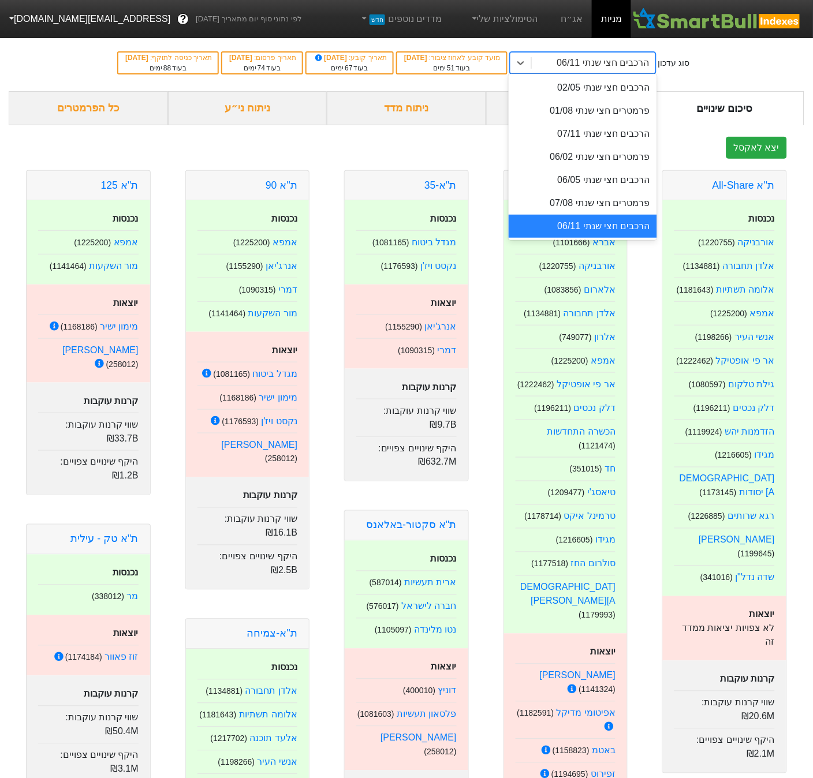
click at [598, 62] on div "הרכבים חצי שנתי 06/11" at bounding box center [594, 63] width 124 height 21
click at [617, 205] on div "פרמטרים חצי שנתי 07/08" at bounding box center [583, 203] width 148 height 23
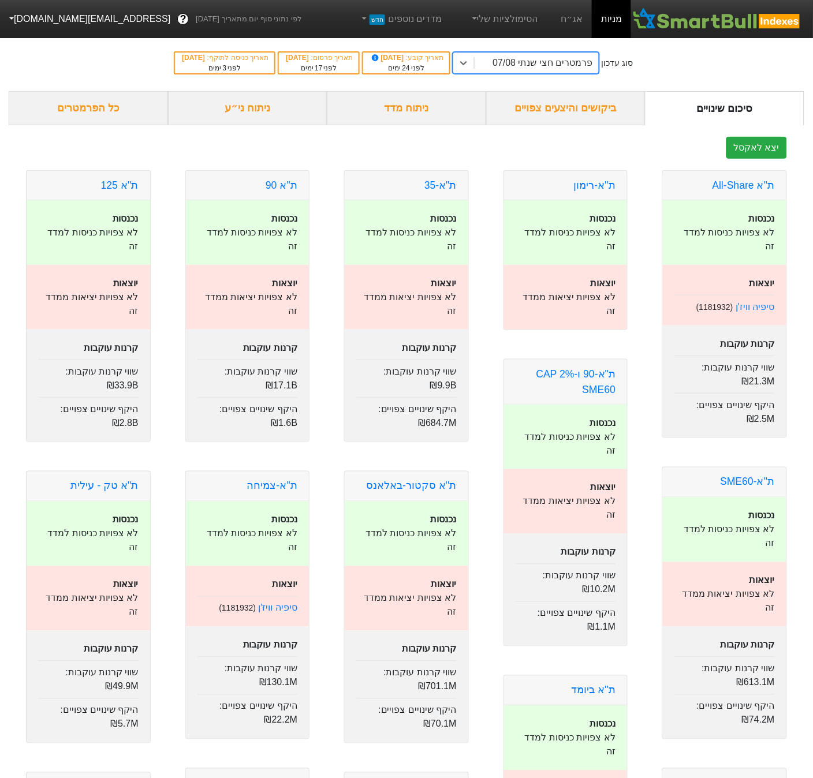
click at [570, 110] on div "ביקושים והיצעים צפויים" at bounding box center [565, 108] width 159 height 34
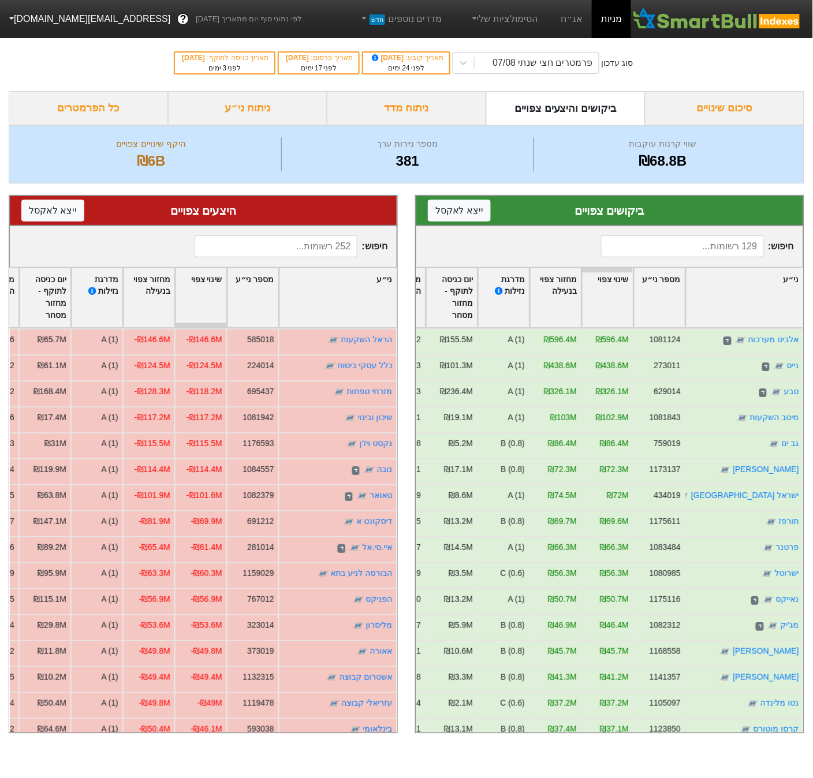
click at [438, 106] on div "ניתוח מדד" at bounding box center [406, 108] width 159 height 34
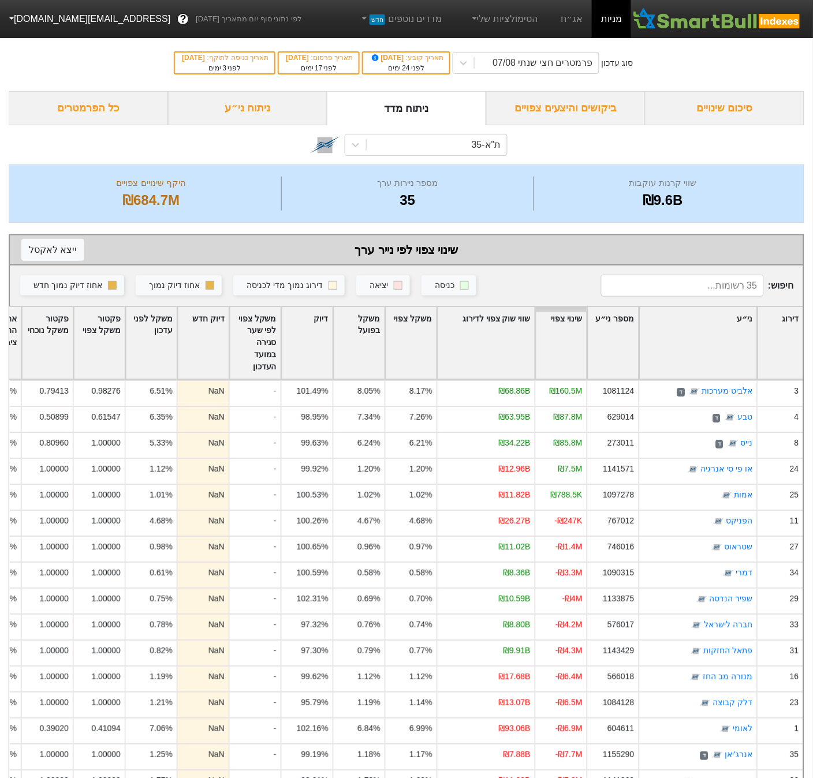
click at [258, 107] on div "ניתוח ני״ע" at bounding box center [247, 108] width 159 height 34
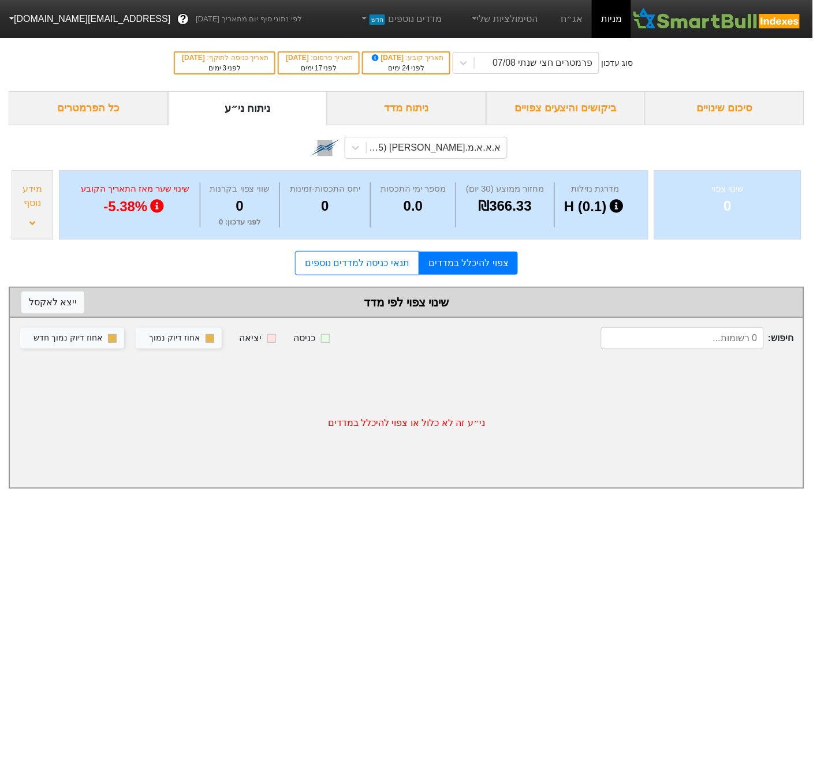
click at [426, 107] on div "ניתוח מדד" at bounding box center [406, 108] width 159 height 34
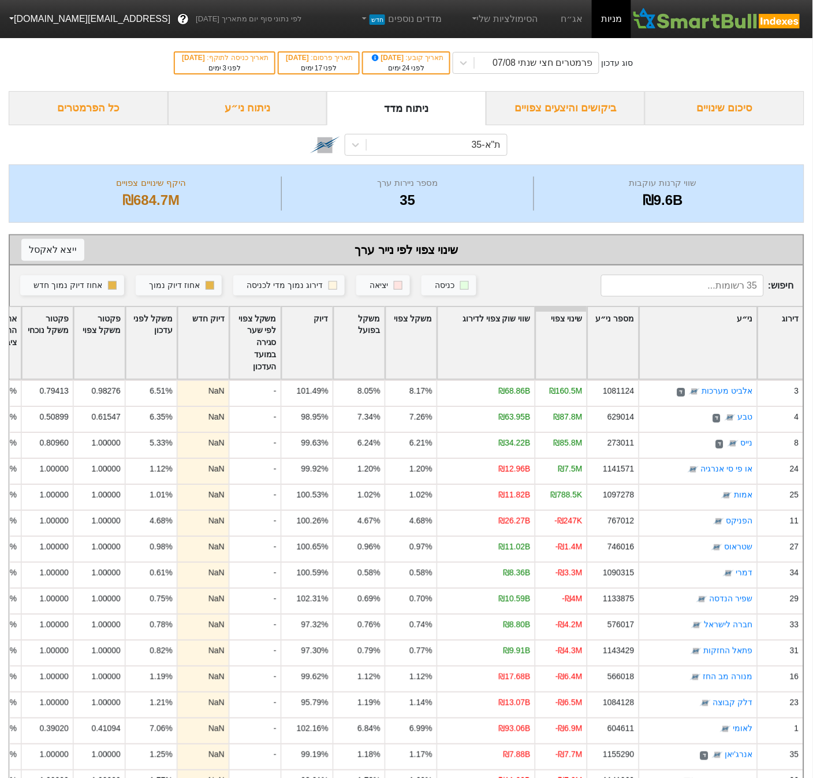
click at [545, 112] on div "ביקושים והיצעים צפויים" at bounding box center [565, 108] width 159 height 34
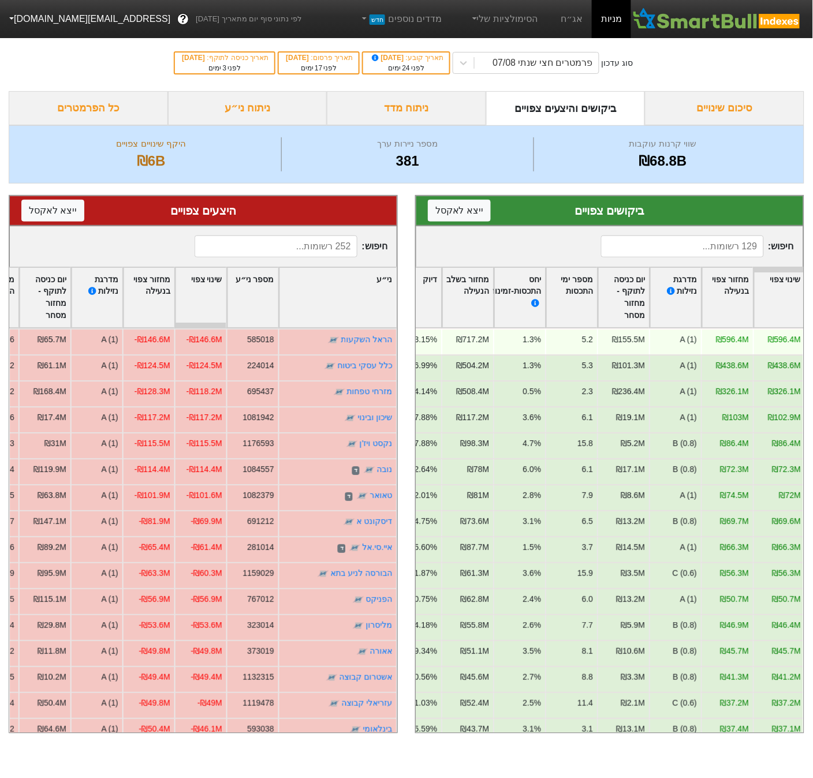
scroll to position [0, -249]
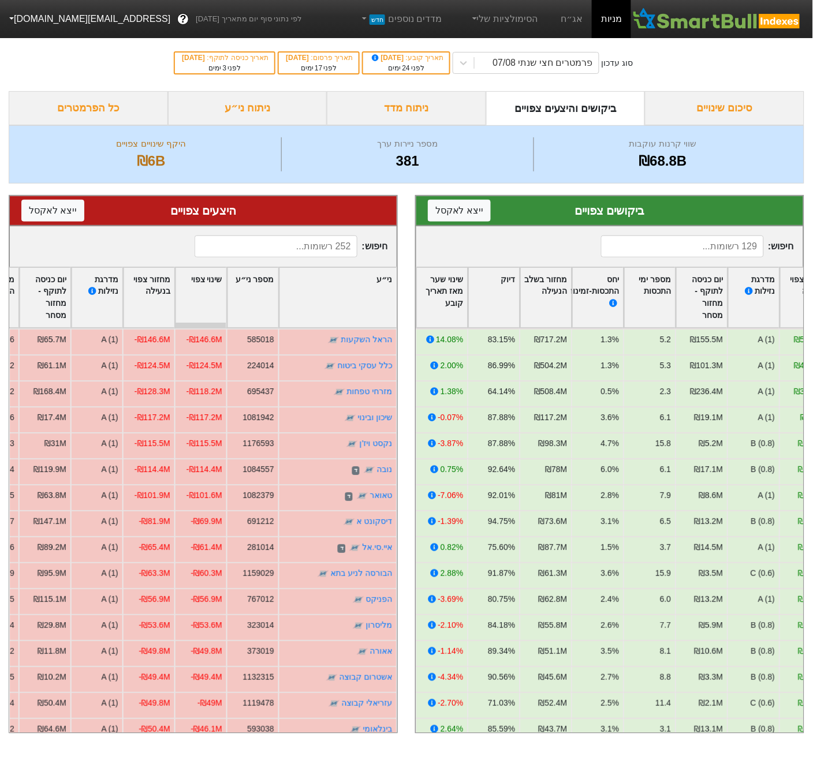
click at [513, 277] on div "דיוק" at bounding box center [493, 298] width 51 height 60
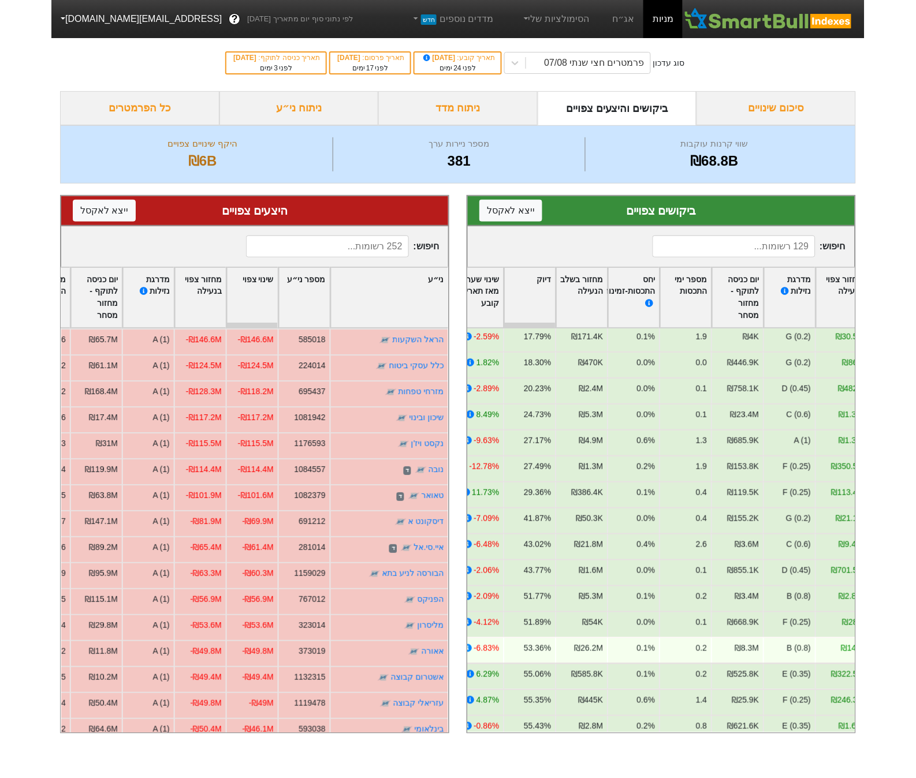
scroll to position [0, 0]
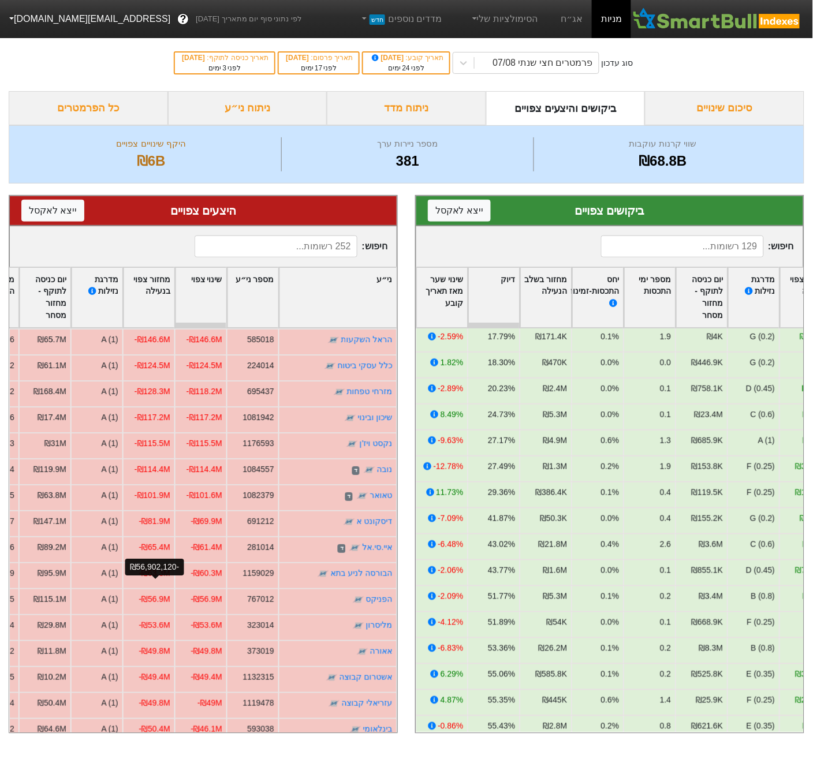
click at [149, 568] on div "-₪56,902,120" at bounding box center [154, 567] width 59 height 17
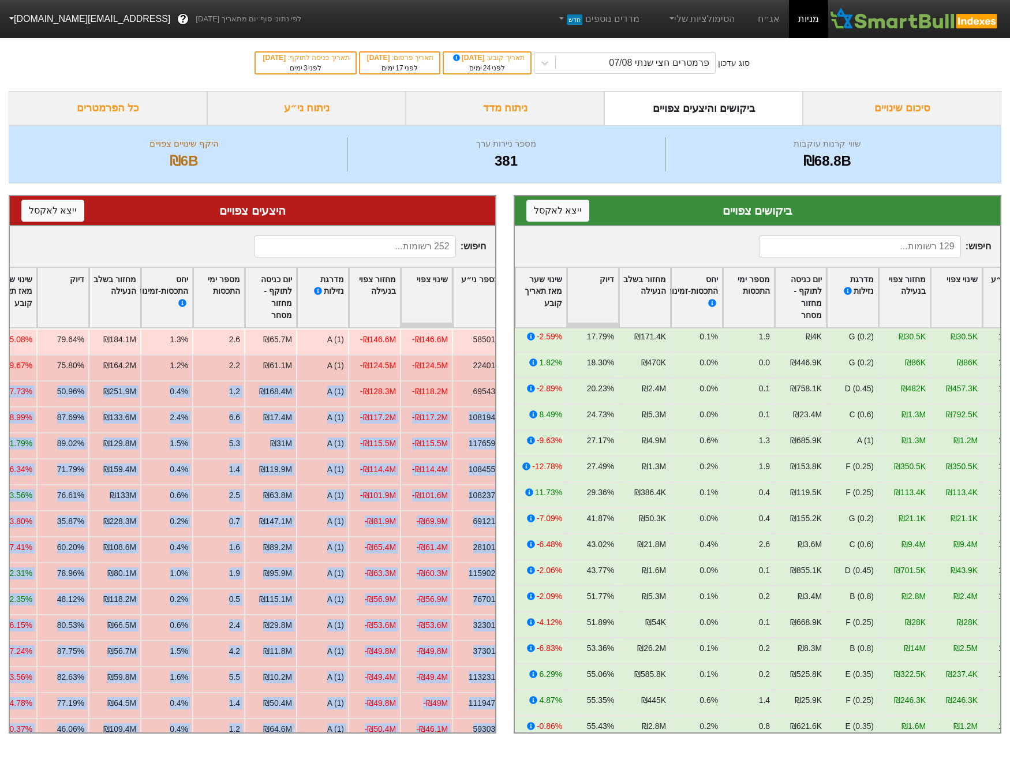
scroll to position [0, -151]
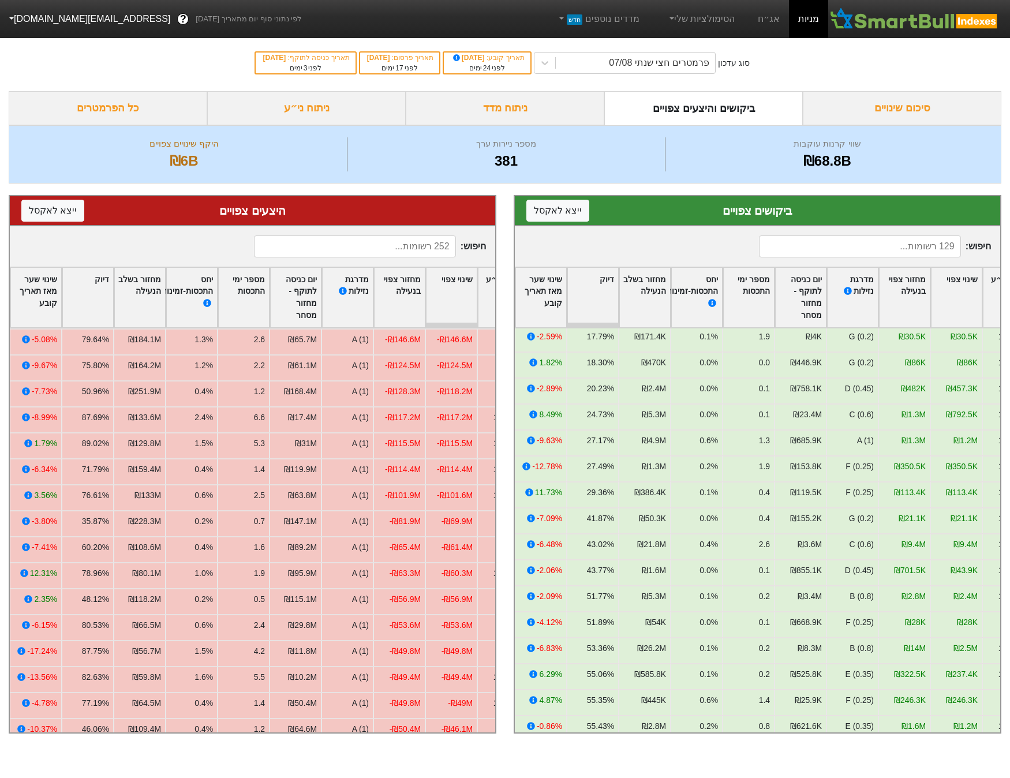
click at [150, 250] on div "חיפוש :" at bounding box center [253, 246] width 486 height 40
click at [91, 279] on div "דיוק" at bounding box center [87, 298] width 51 height 60
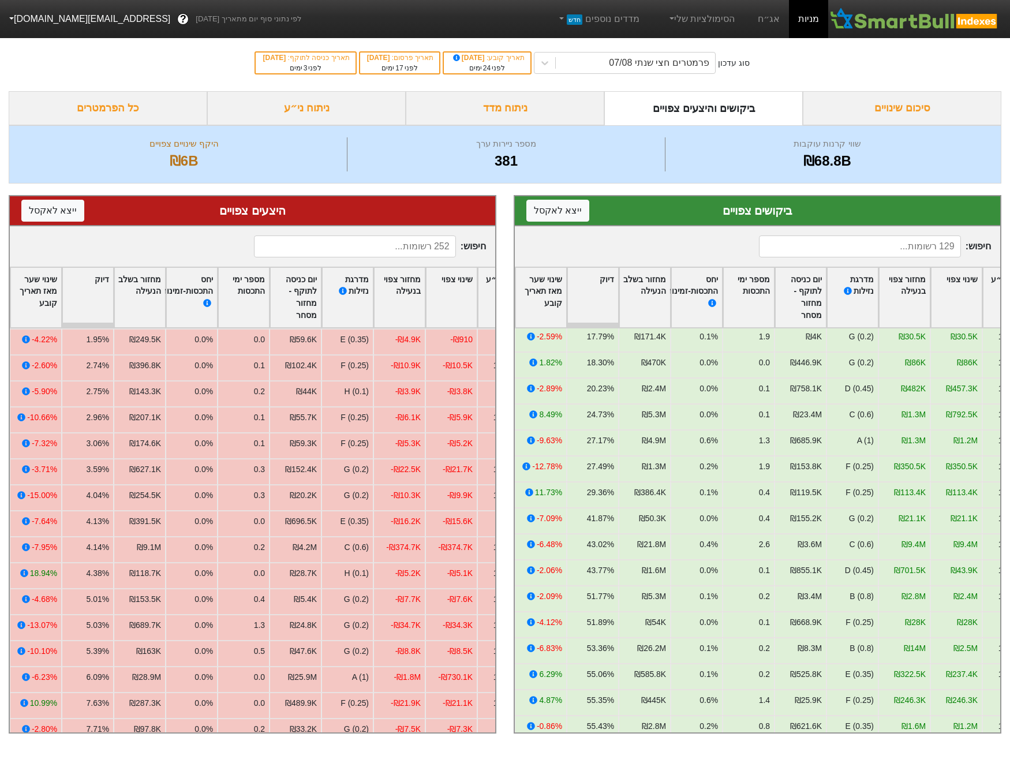
click at [91, 279] on div "דיוק" at bounding box center [87, 298] width 51 height 60
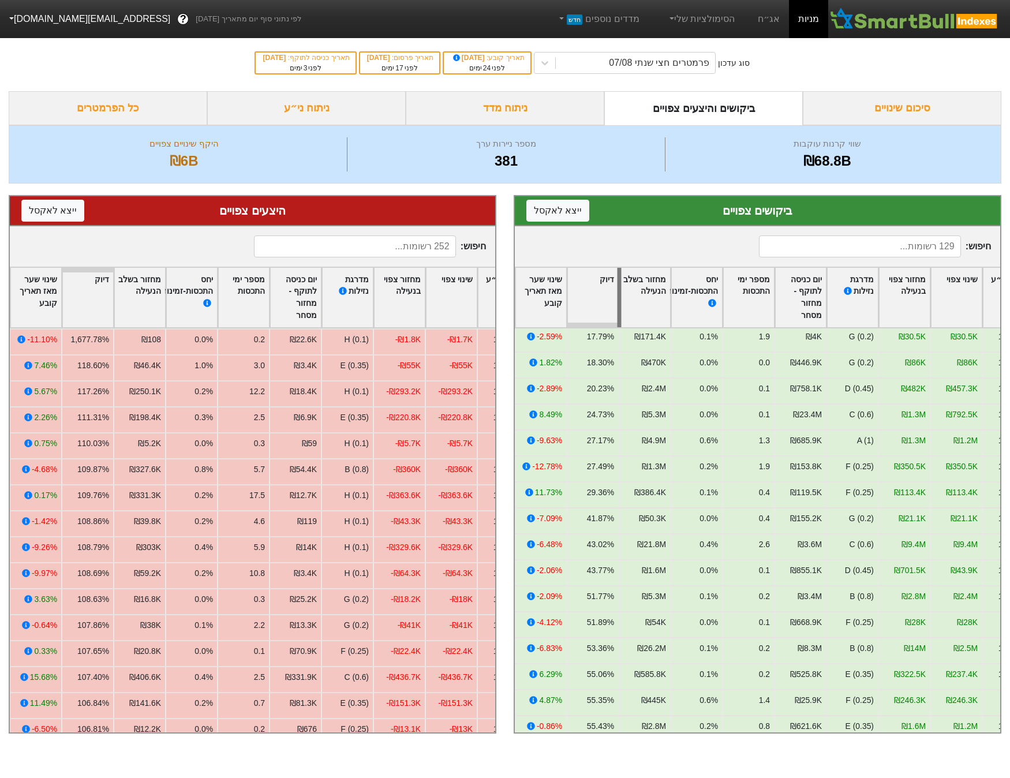
click at [618, 278] on div at bounding box center [620, 298] width 4 height 60
click at [612, 281] on div "דיוק" at bounding box center [593, 298] width 51 height 60
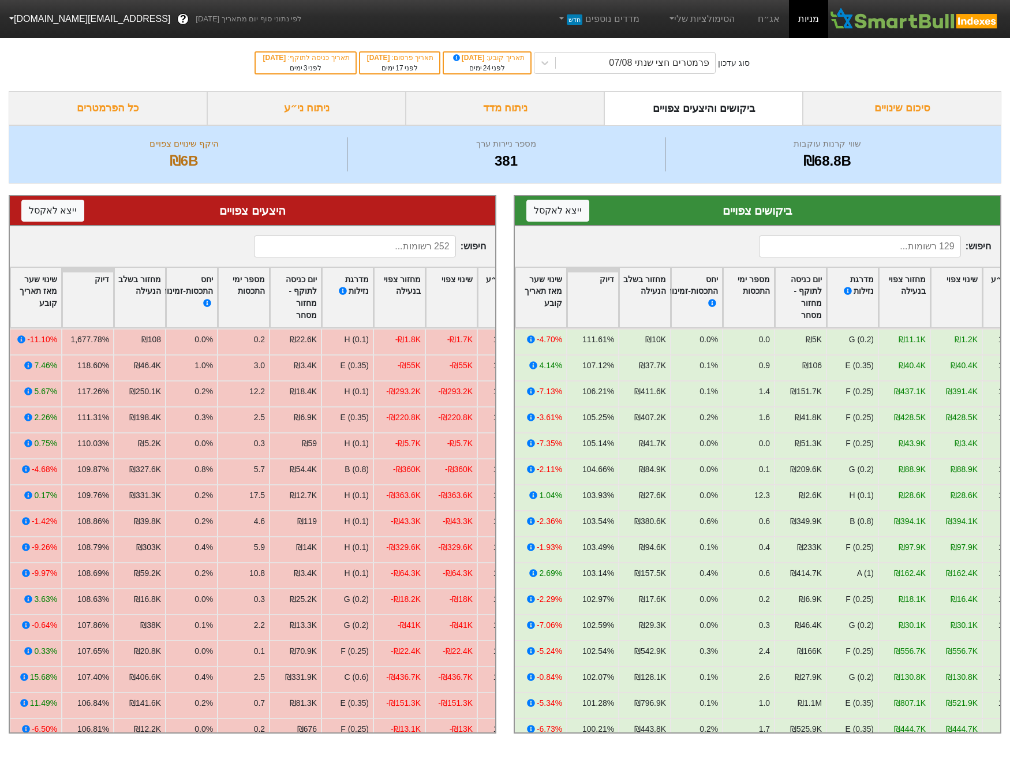
click at [94, 278] on div "דיוק" at bounding box center [87, 298] width 51 height 60
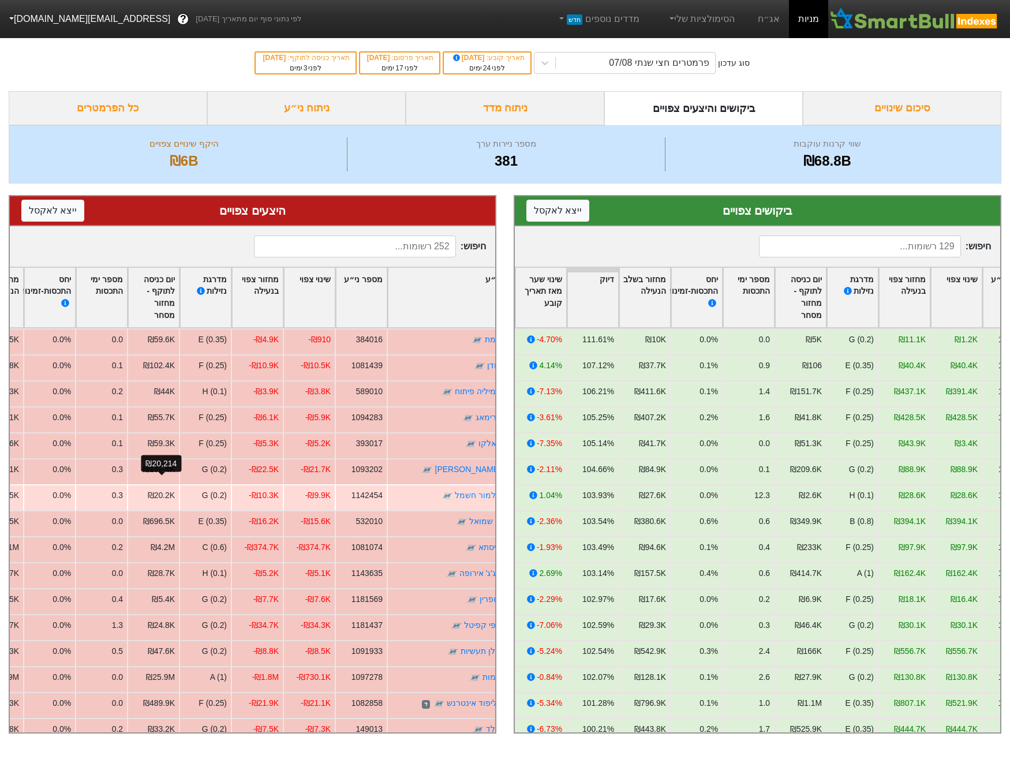
scroll to position [0, 0]
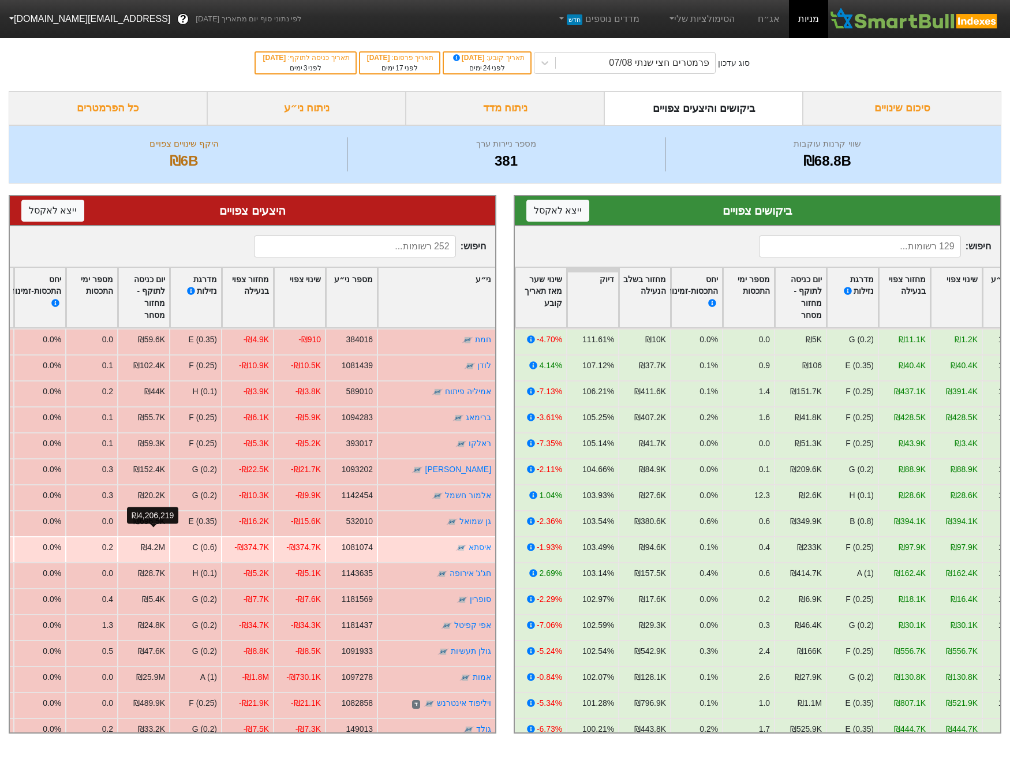
click at [152, 542] on div "₪4.2M" at bounding box center [153, 548] width 24 height 12
click at [153, 542] on div "₪4.2M" at bounding box center [153, 548] width 24 height 12
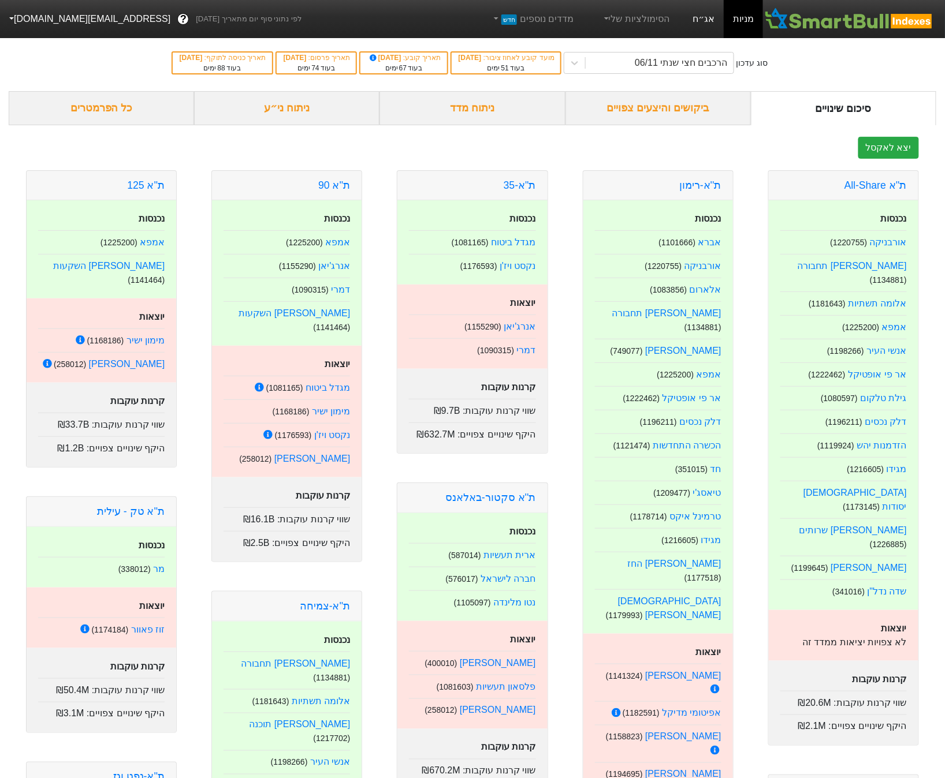
click at [700, 15] on link "אג״ח" at bounding box center [703, 19] width 40 height 38
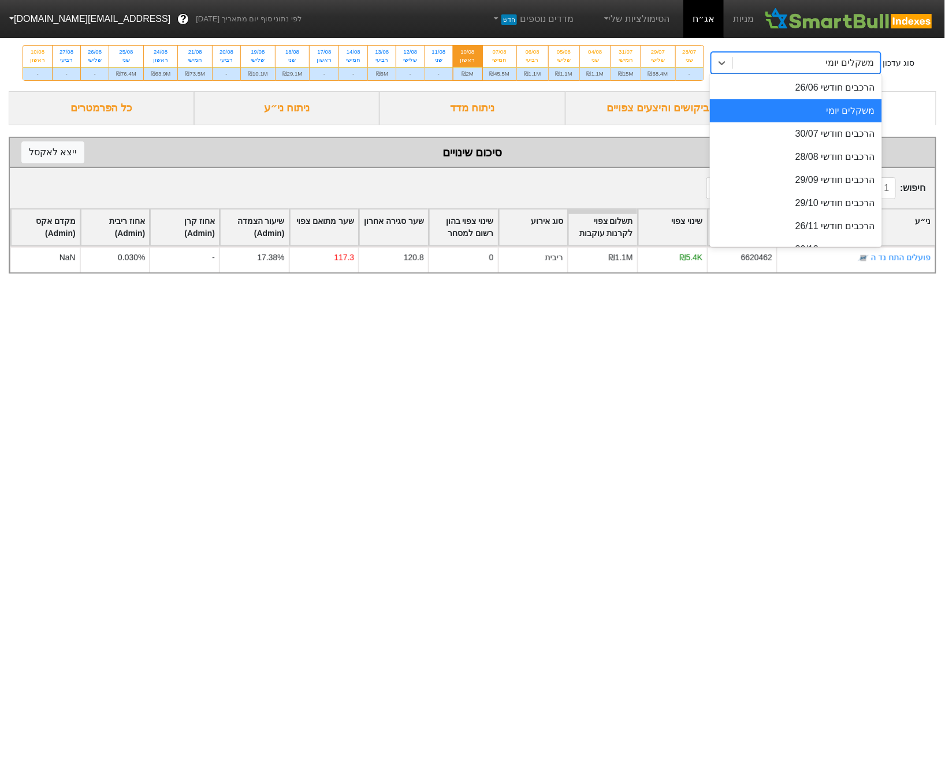
click at [826, 67] on div "משקלים יומי" at bounding box center [850, 63] width 48 height 14
click at [710, 137] on div "הרכבים חודשי 30/07" at bounding box center [796, 133] width 172 height 23
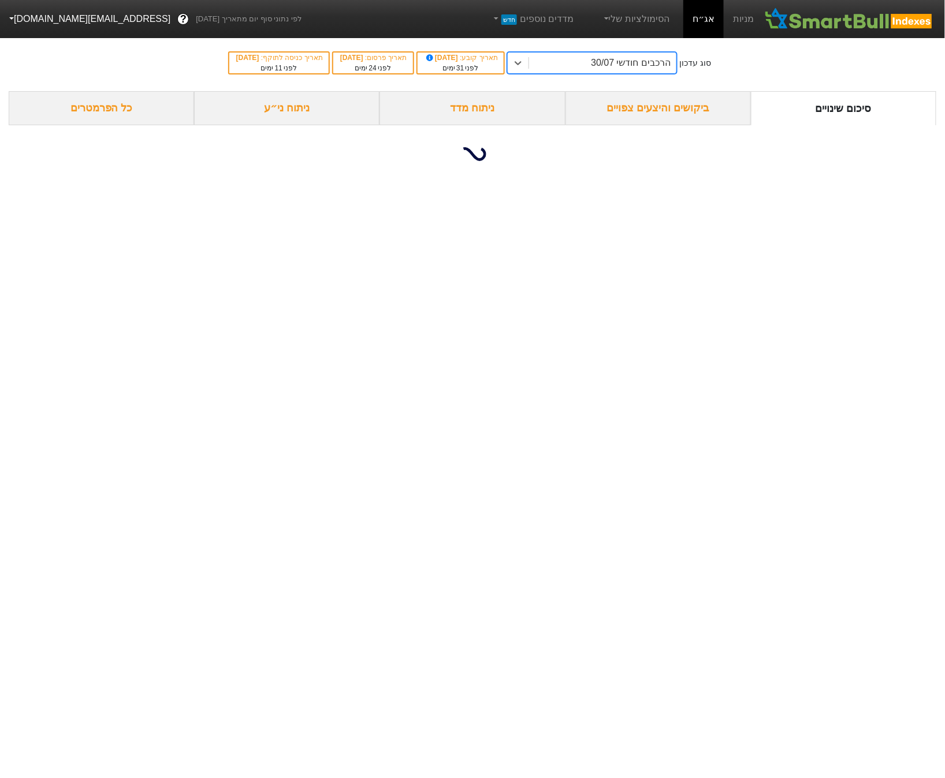
click at [565, 58] on div "הרכבים חודשי 30/07" at bounding box center [602, 63] width 147 height 21
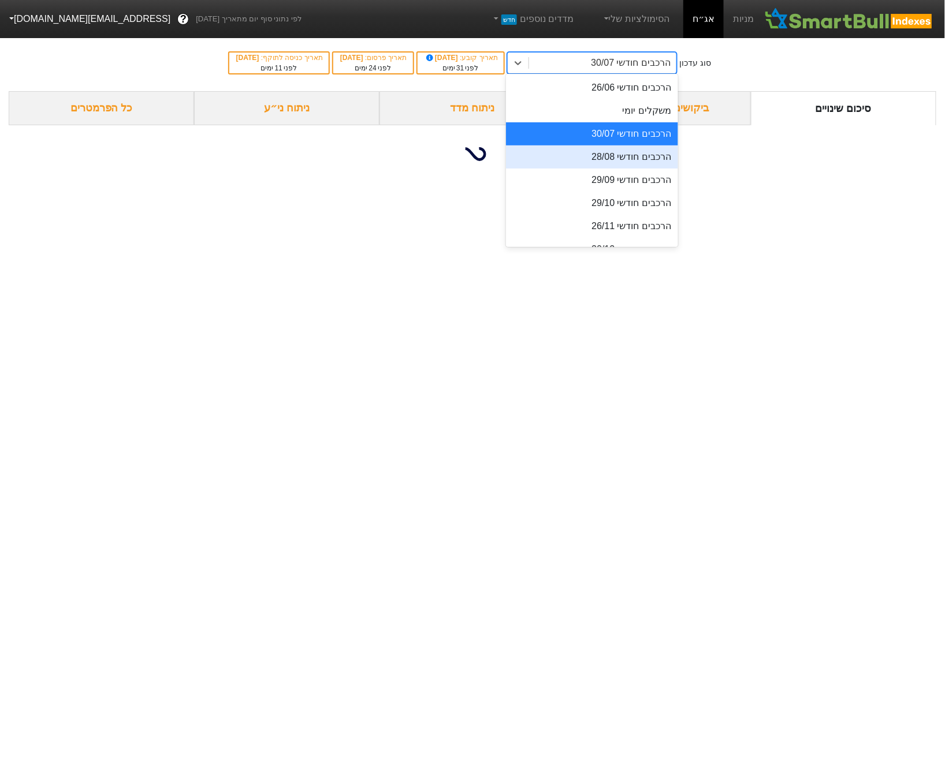
click at [575, 155] on div "הרכבים חודשי 28/08" at bounding box center [592, 156] width 172 height 23
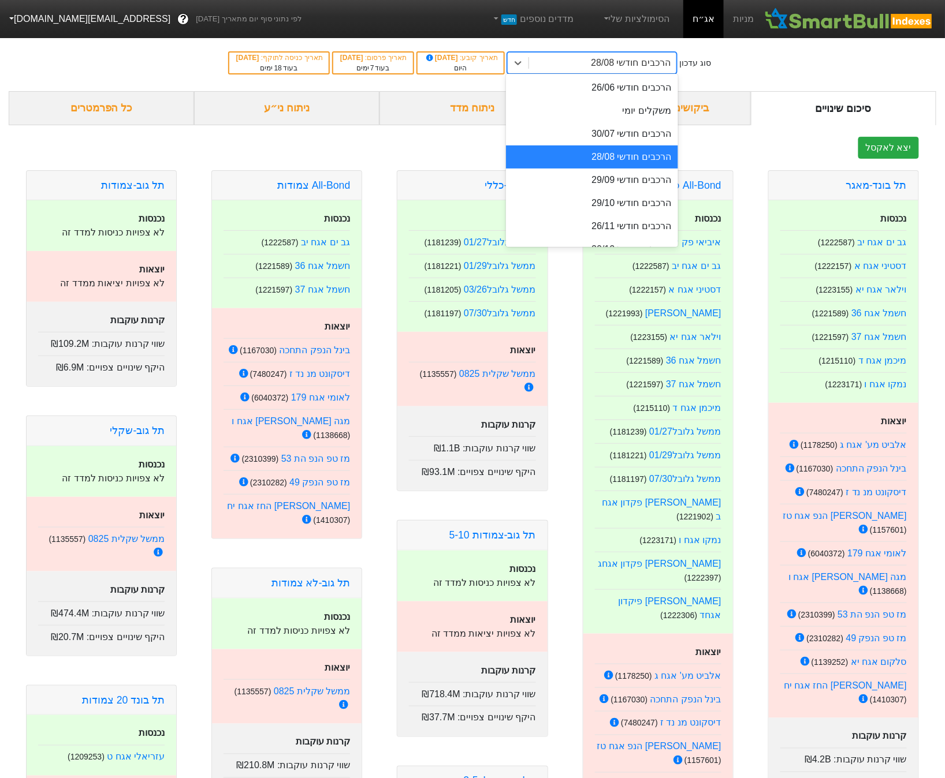
click at [625, 64] on div "הרכבים חודשי 28/08" at bounding box center [602, 63] width 147 height 21
click at [649, 181] on div "הרכבים חודשי 29/09" at bounding box center [592, 180] width 172 height 23
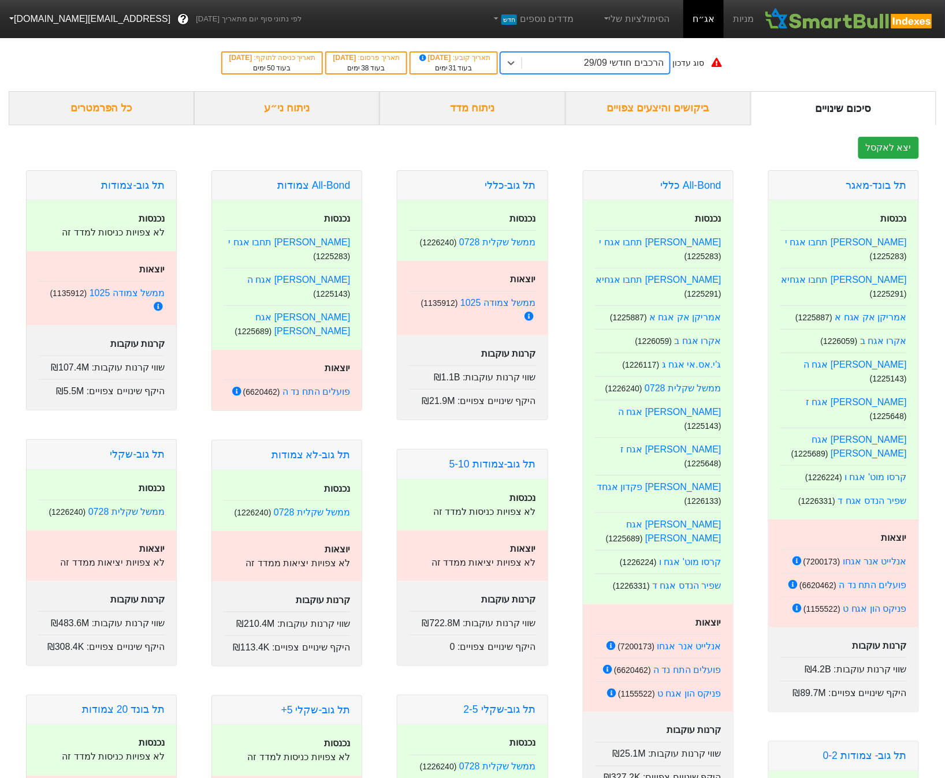
click at [625, 59] on div "הרכבים חודשי 29/09" at bounding box center [624, 63] width 80 height 14
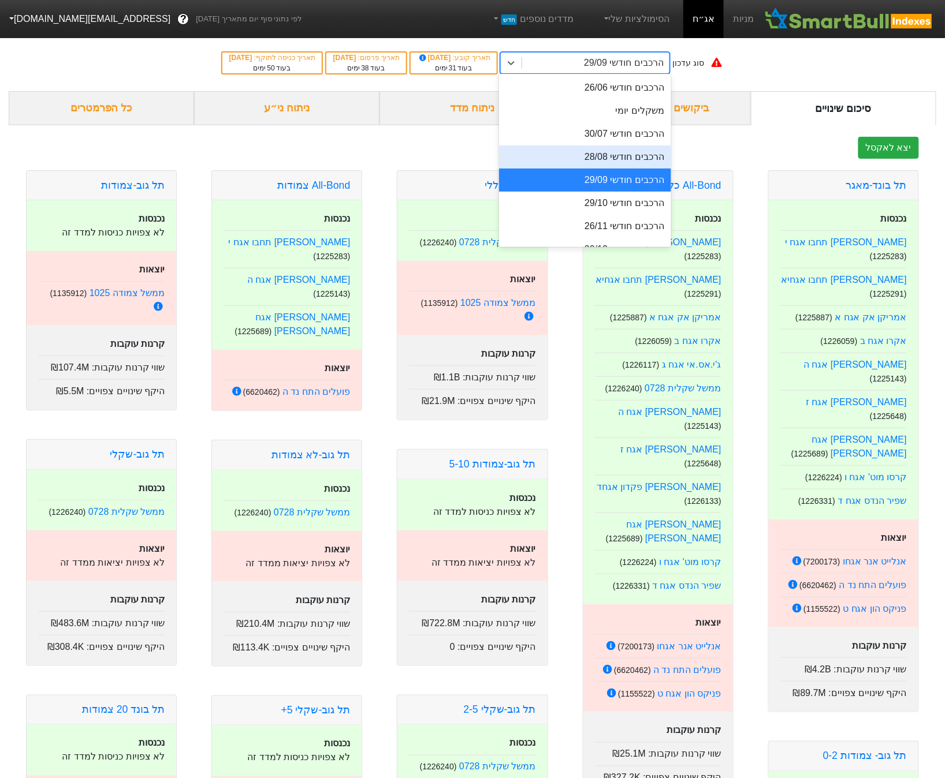
click at [636, 155] on div "הרכבים חודשי 28/08" at bounding box center [585, 156] width 172 height 23
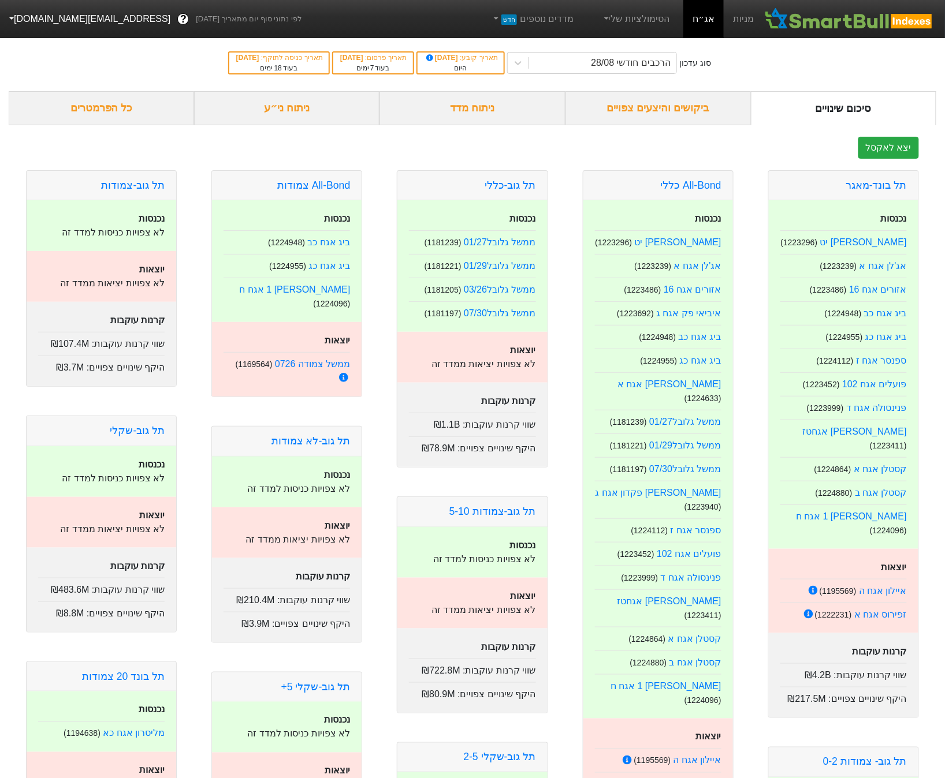
click at [639, 77] on div "סוג עדכון הרכבים חודשי 28/08 תאריך קובע : 10/08/2025 היום תאריך פרסום : 17/08/2…" at bounding box center [472, 63] width 945 height 57
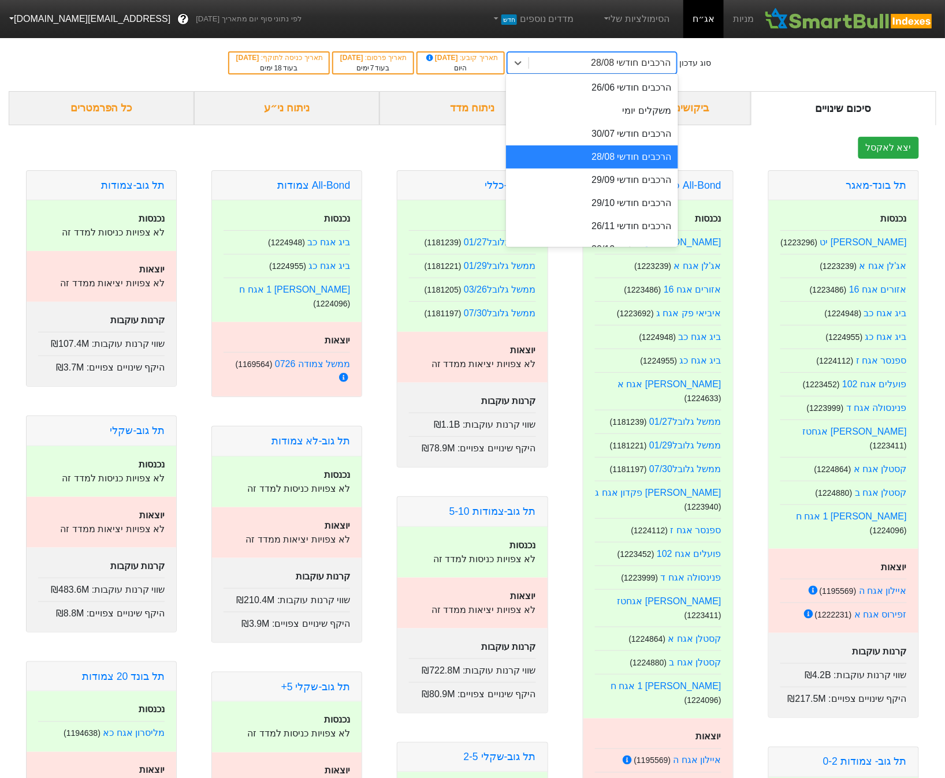
click at [643, 62] on div "הרכבים חודשי 28/08" at bounding box center [631, 63] width 80 height 14
click at [651, 111] on div "משקלים יומי" at bounding box center [592, 110] width 172 height 23
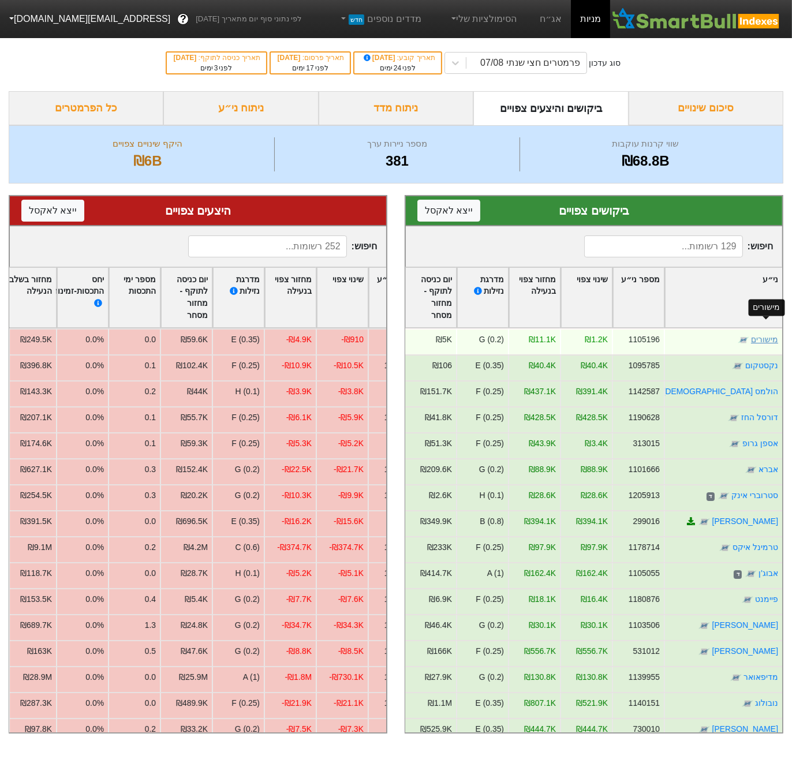
click at [767, 335] on link "מישורים" at bounding box center [764, 339] width 27 height 9
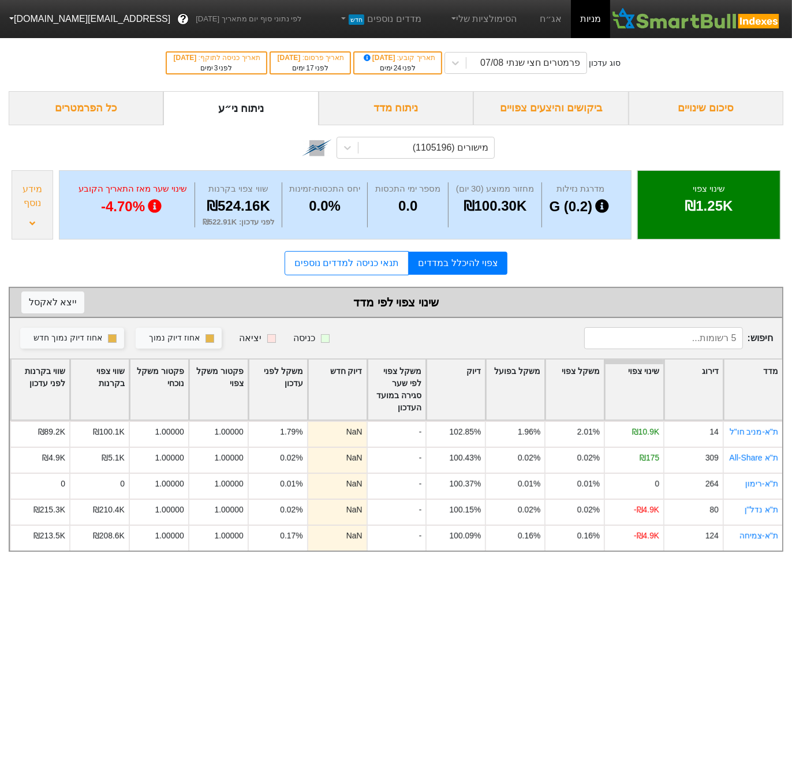
click at [553, 103] on div "ביקושים והיצעים צפויים" at bounding box center [550, 108] width 155 height 34
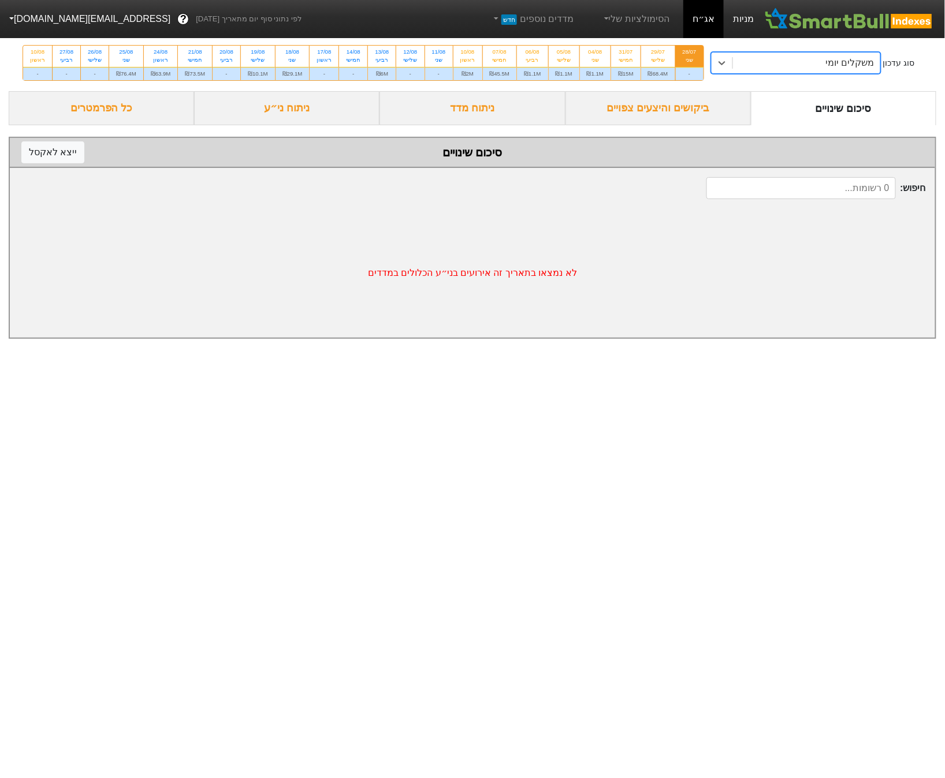
click at [746, 15] on link "מניות" at bounding box center [742, 19] width 39 height 38
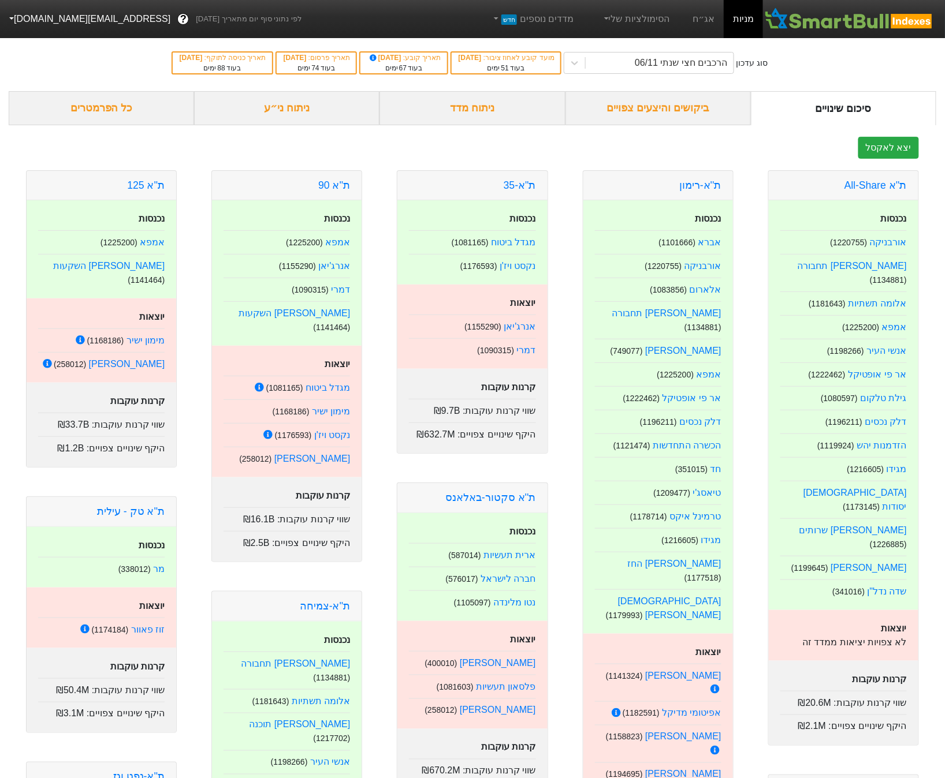
click at [691, 111] on div "ביקושים והיצעים צפויים" at bounding box center [657, 108] width 185 height 34
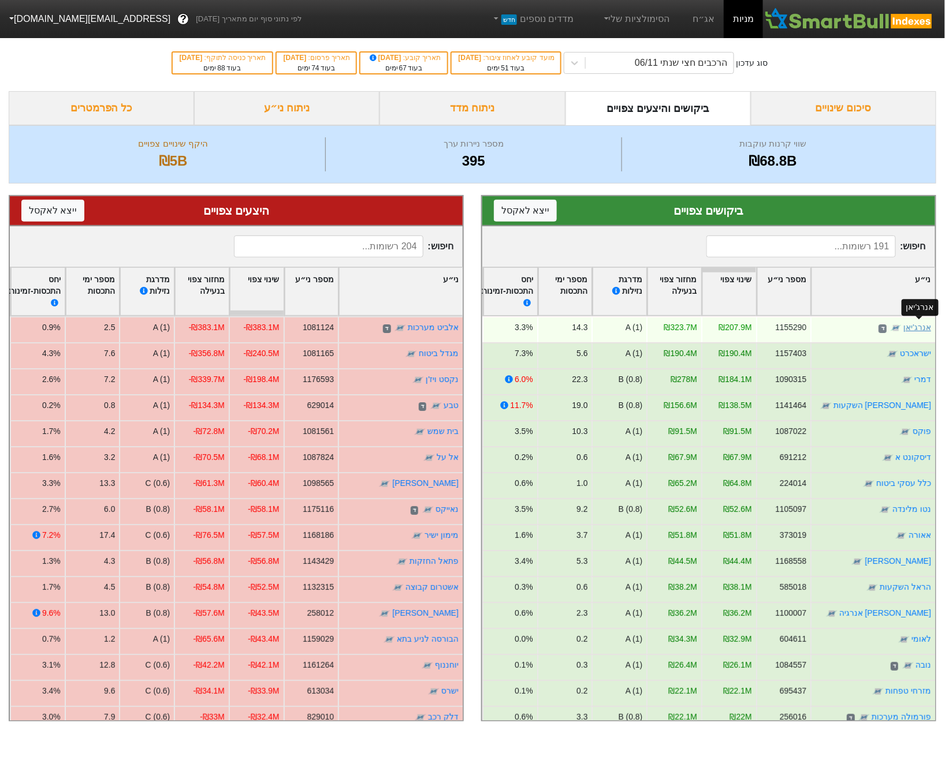
click at [925, 327] on link "אנרג'יאן" at bounding box center [917, 327] width 28 height 9
